Goal: Task Accomplishment & Management: Manage account settings

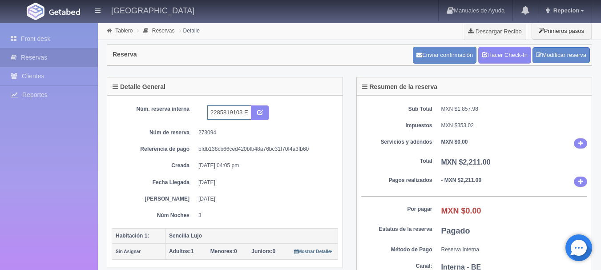
click at [246, 112] on input "2285819103 Expedia" at bounding box center [229, 112] width 44 height 14
type input "2285819103 Expedia 102"
click at [260, 107] on button "submit" at bounding box center [260, 112] width 18 height 15
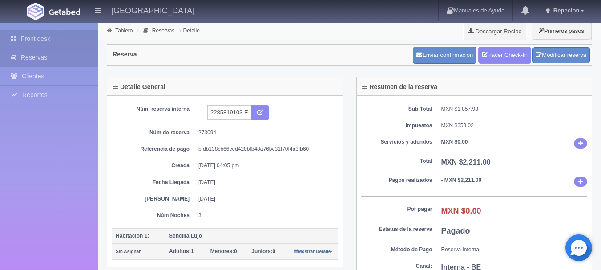
click at [31, 34] on link "Front desk" at bounding box center [49, 39] width 98 height 18
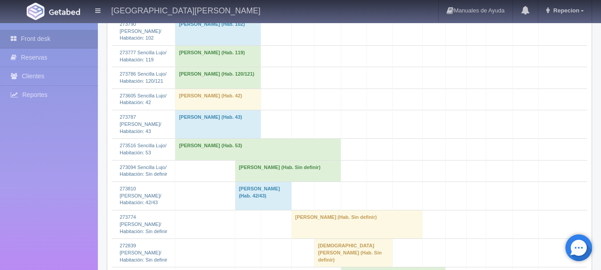
scroll to position [934, 0]
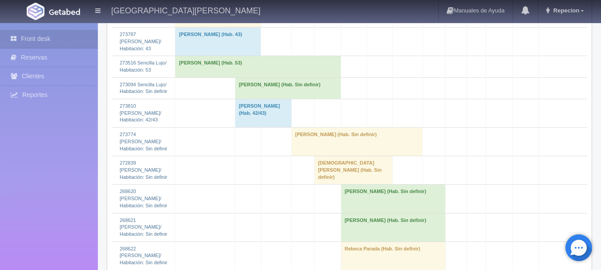
click at [241, 90] on td "Alan Gaona (Hab. Sin definir)" at bounding box center [288, 87] width 106 height 21
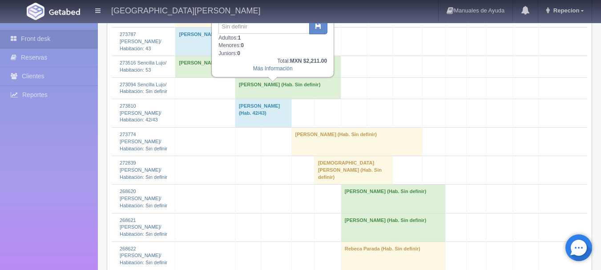
click at [258, 21] on div "HOTEL SAN FRANCISCO PLAZA Manuales de Ayuda Actualizaciones recientes Repecion …" at bounding box center [300, 11] width 601 height 22
click at [260, 28] on input "text" at bounding box center [263, 27] width 91 height 14
type input "102"
click at [321, 26] on icon "button" at bounding box center [318, 26] width 6 height 6
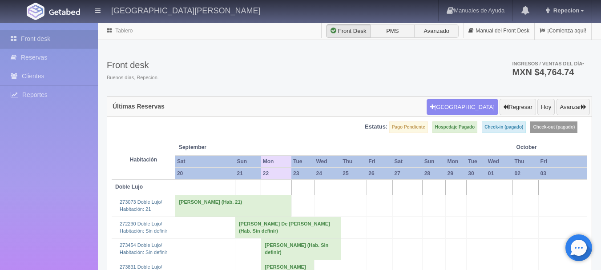
click at [235, 224] on td "Maria De Lourdes Juarez Navarro (Hab. Sin definir)" at bounding box center [288, 227] width 106 height 21
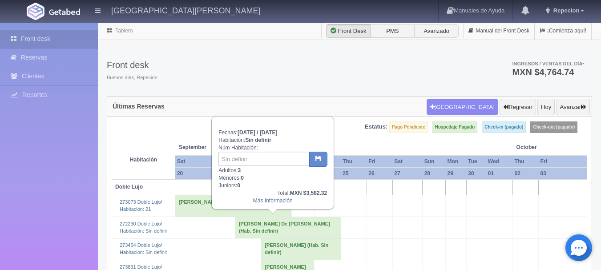
click at [264, 204] on link "Más Información" at bounding box center [273, 201] width 40 height 6
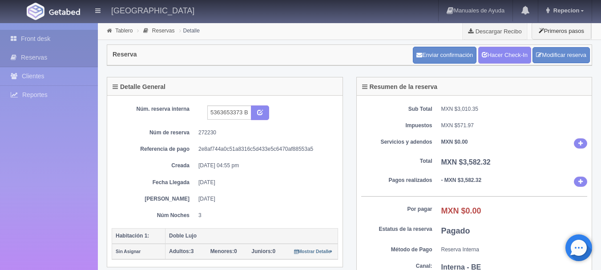
click at [31, 39] on link "Front desk" at bounding box center [49, 39] width 98 height 18
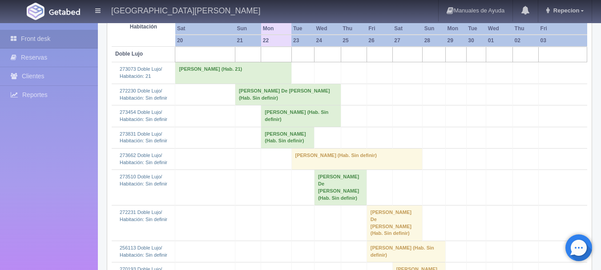
scroll to position [133, 0]
click at [367, 212] on td "[PERSON_NAME] De [PERSON_NAME] (Hab. Sin definir)" at bounding box center [395, 223] width 56 height 36
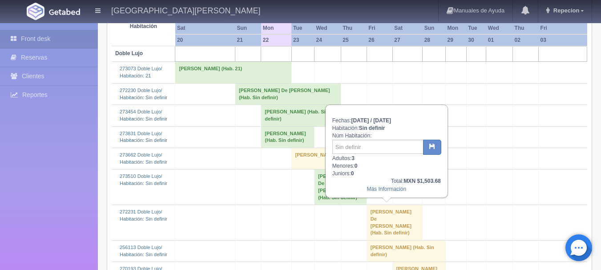
click at [536, 101] on td at bounding box center [526, 93] width 26 height 21
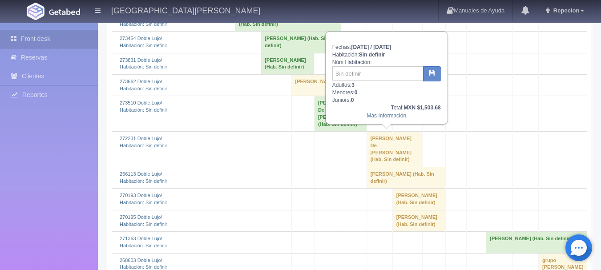
scroll to position [192, 0]
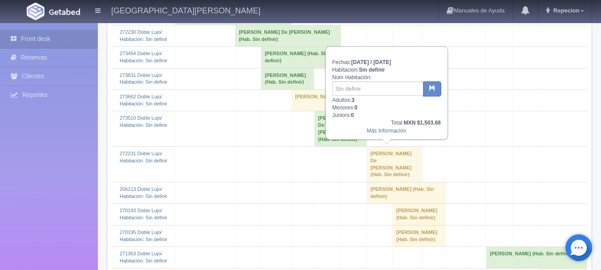
click at [385, 153] on td "[PERSON_NAME] De [PERSON_NAME] (Hab. Sin definir)" at bounding box center [395, 165] width 56 height 36
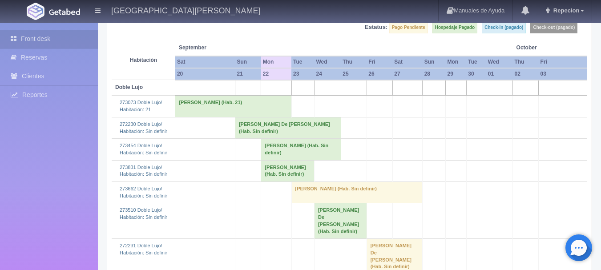
scroll to position [147, 0]
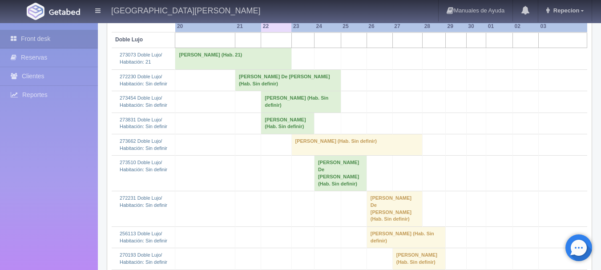
drag, startPoint x: 348, startPoint y: 121, endPoint x: 289, endPoint y: 186, distance: 87.5
click at [400, 176] on td at bounding box center [407, 174] width 30 height 36
click at [241, 78] on td "[PERSON_NAME] De [PERSON_NAME] (Hab. Sin definir)" at bounding box center [288, 79] width 106 height 21
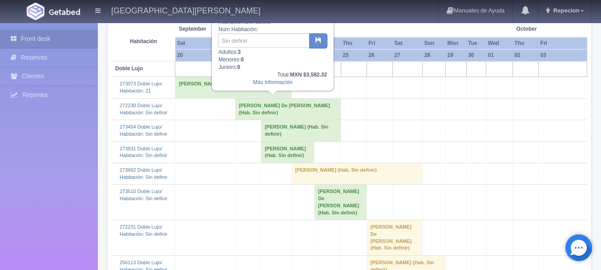
scroll to position [103, 0]
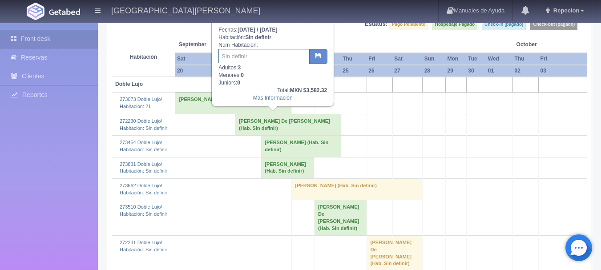
click at [261, 58] on input "text" at bounding box center [263, 56] width 91 height 14
type input "40"
click at [317, 56] on icon "button" at bounding box center [318, 55] width 6 height 6
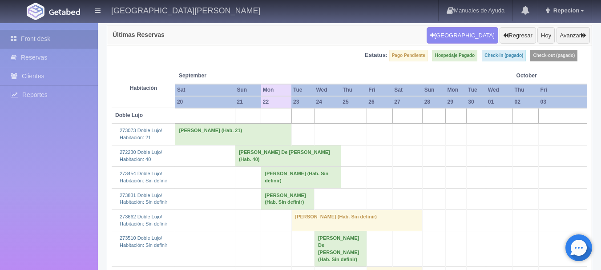
scroll to position [89, 0]
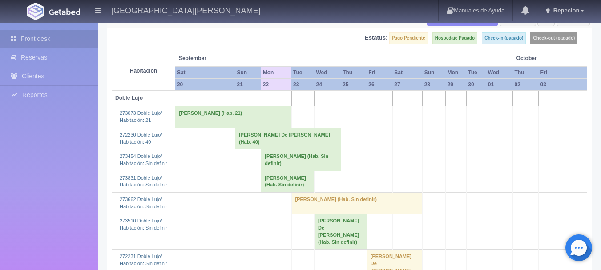
click at [319, 237] on td "[PERSON_NAME] De [PERSON_NAME] (Hab. Sin definir)" at bounding box center [340, 232] width 52 height 36
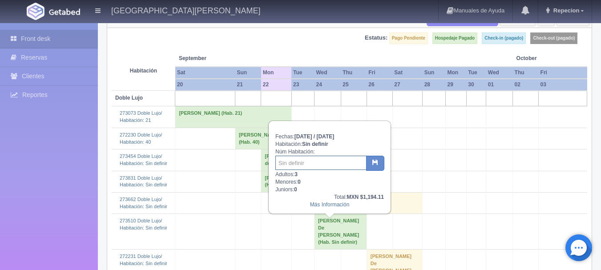
click at [319, 158] on input "text" at bounding box center [320, 163] width 91 height 14
type input "40"
click at [372, 169] on button "button" at bounding box center [375, 163] width 18 height 15
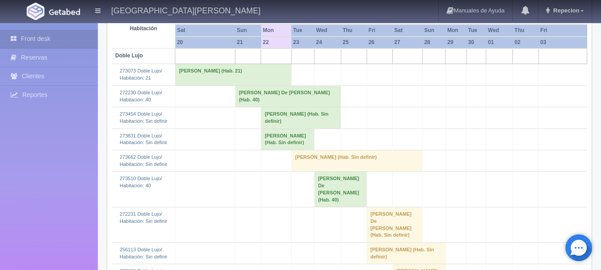
scroll to position [178, 0]
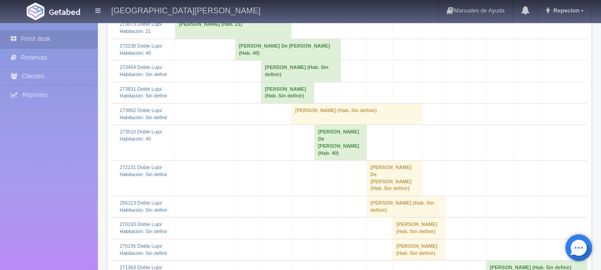
click at [261, 46] on td "[PERSON_NAME] De [PERSON_NAME] (Hab. 40)" at bounding box center [288, 49] width 106 height 21
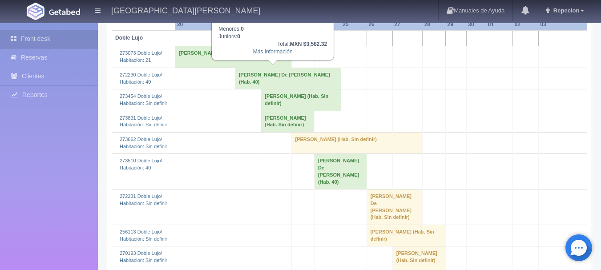
scroll to position [133, 0]
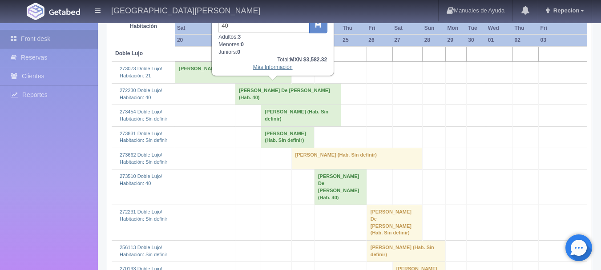
click at [273, 70] on link "Más Información" at bounding box center [273, 67] width 40 height 6
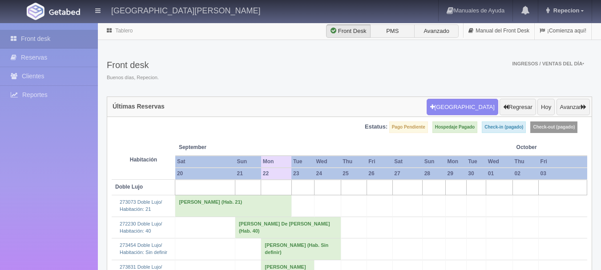
scroll to position [133, 0]
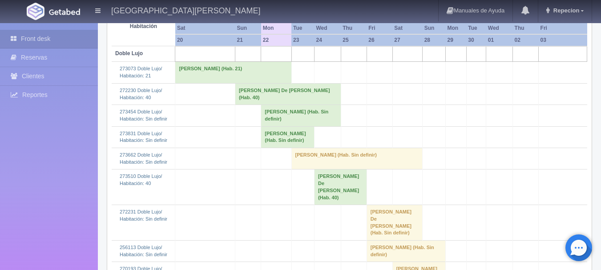
click at [316, 187] on td "[PERSON_NAME] De [PERSON_NAME] (Hab. 40)" at bounding box center [340, 187] width 52 height 36
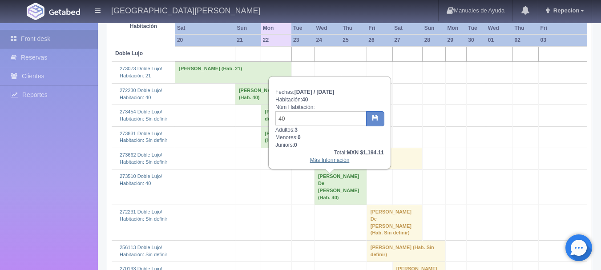
click at [324, 163] on link "Más Información" at bounding box center [330, 160] width 40 height 6
